Goal: Information Seeking & Learning: Find specific fact

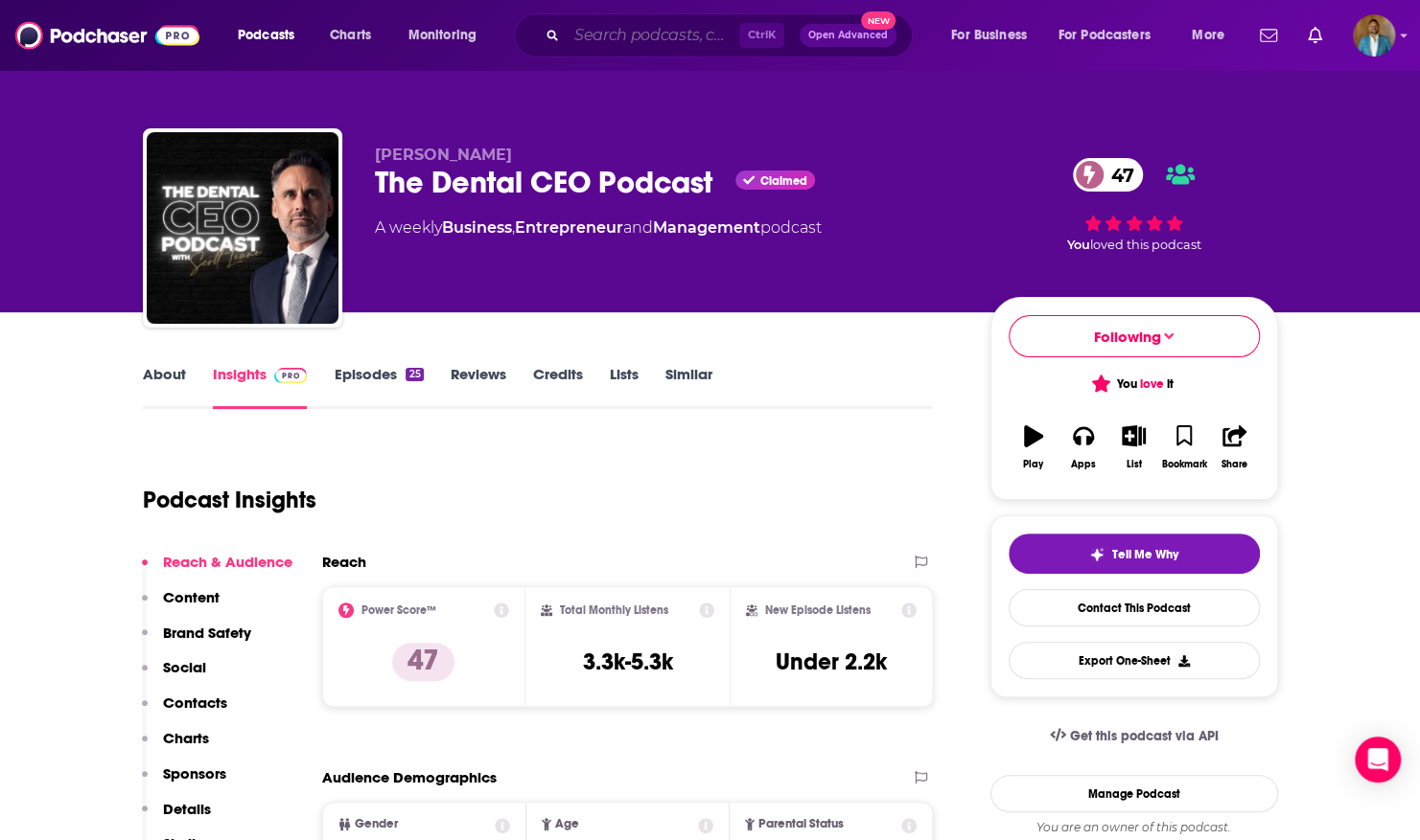
click at [678, 46] on input "Search podcasts, credits, & more..." at bounding box center [652, 34] width 172 height 30
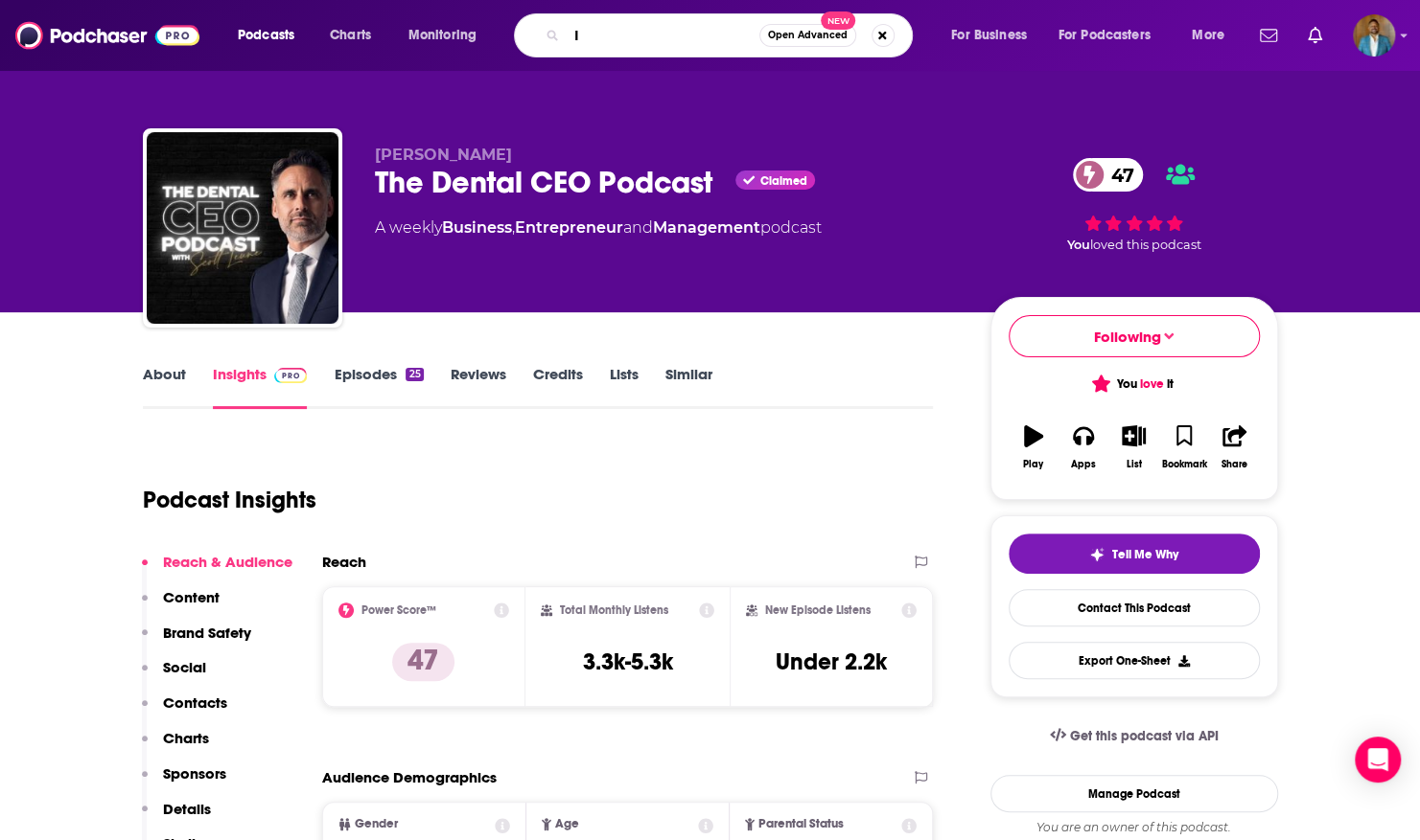
type input "I"
type input "The I am Wiser podcast"
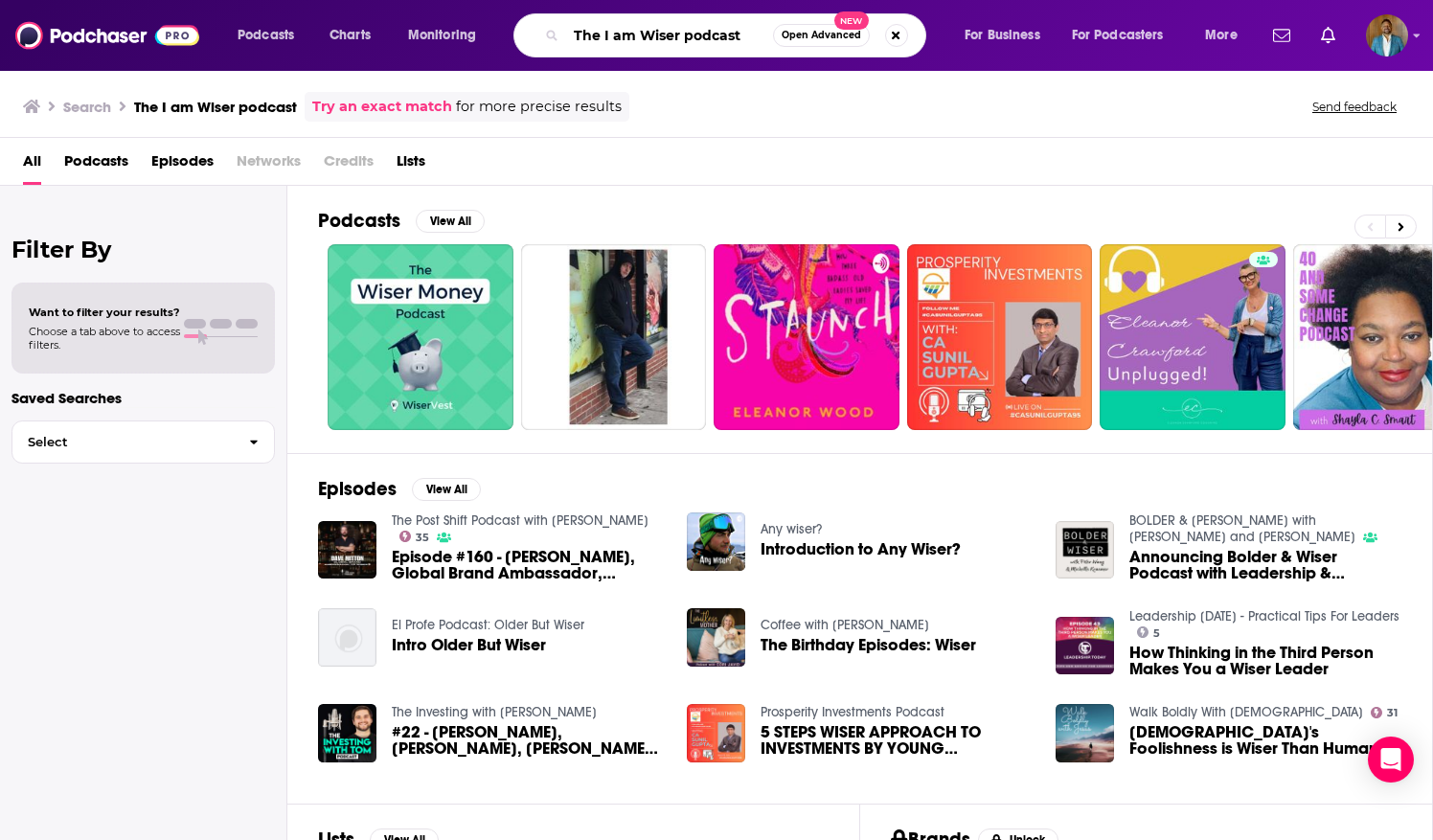
drag, startPoint x: 745, startPoint y: 32, endPoint x: 57, endPoint y: -56, distance: 693.6
click at [57, 0] on html "Podcasts Charts Monitoring The I am Wiser podcast Open Advanced New For Busines…" at bounding box center [716, 420] width 1433 height 840
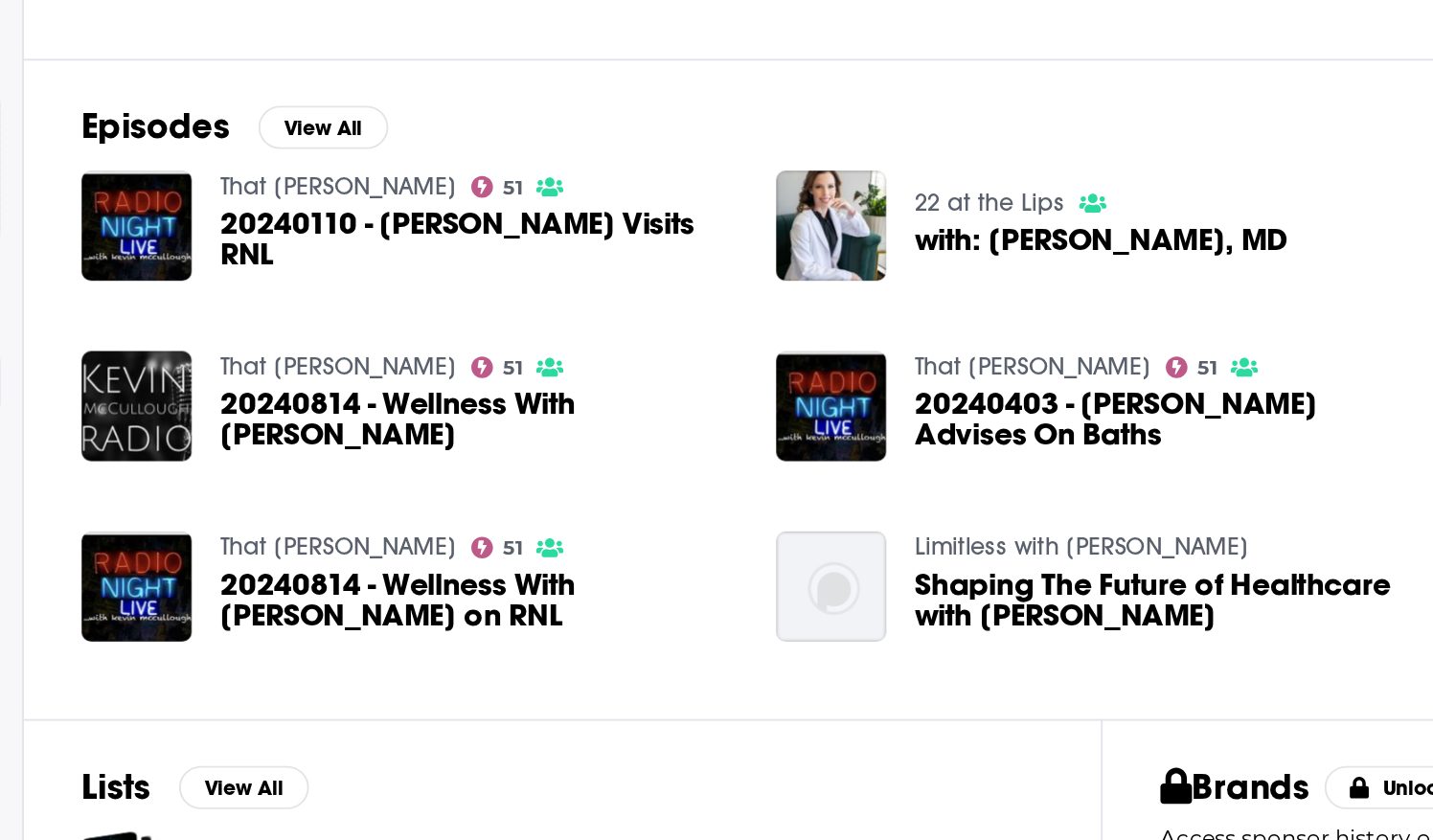
scroll to position [180, 0]
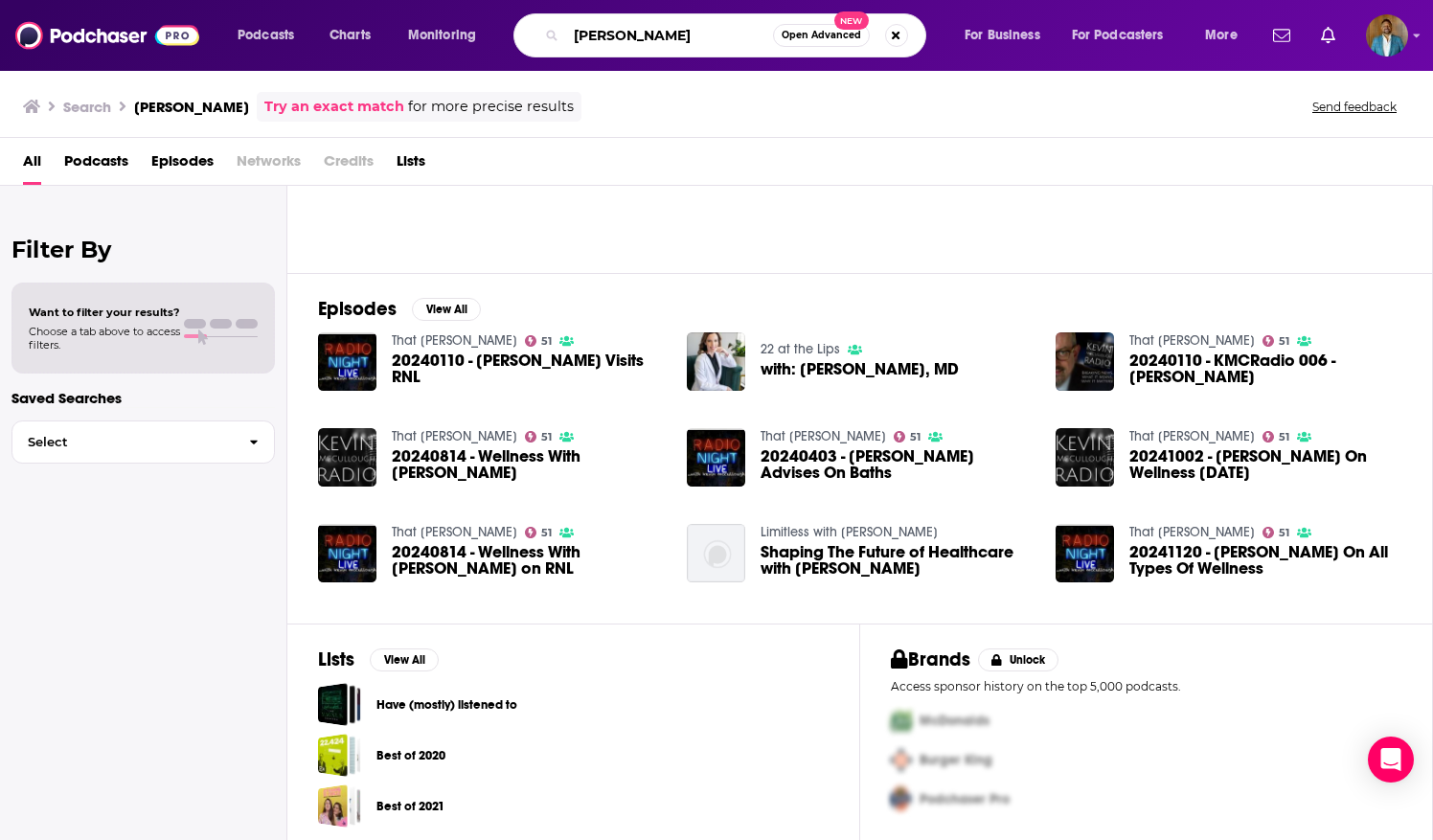
click at [572, 33] on input "[PERSON_NAME]" at bounding box center [670, 34] width 207 height 30
type input "[PERSON_NAME]"
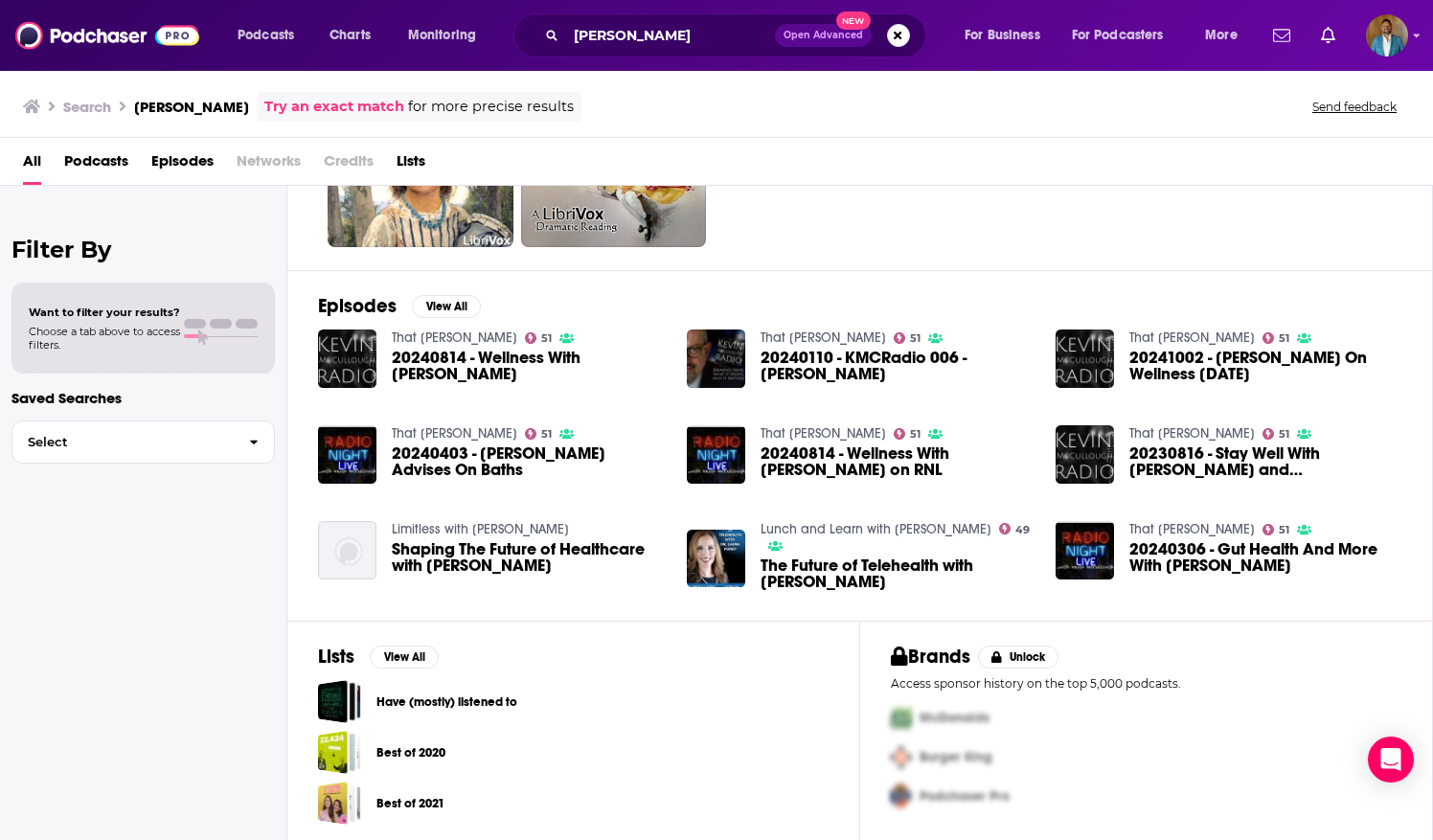
click at [953, 487] on div "That [PERSON_NAME] Show 51 20240814 - Wellness With [PERSON_NAME] on RNL" at bounding box center [861, 464] width 346 height 77
